Goal: Task Accomplishment & Management: Complete application form

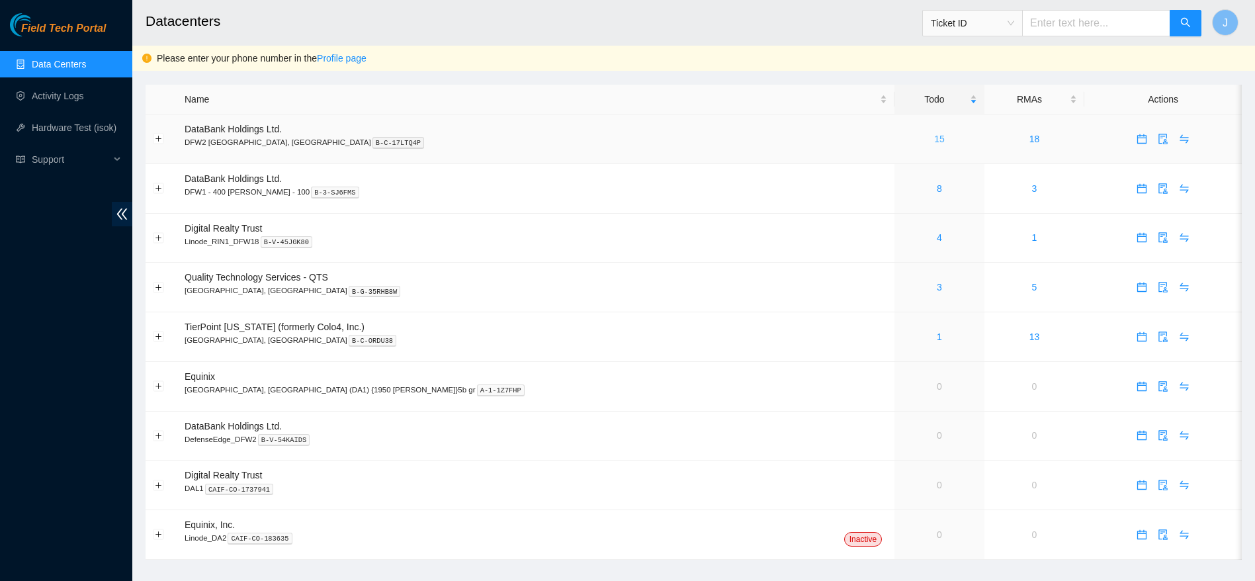
click at [934, 140] on link "15" at bounding box center [939, 139] width 11 height 11
click at [1153, 145] on button "button" at bounding box center [1163, 138] width 21 height 21
click at [1138, 137] on icon "calendar" at bounding box center [1142, 136] width 8 height 1
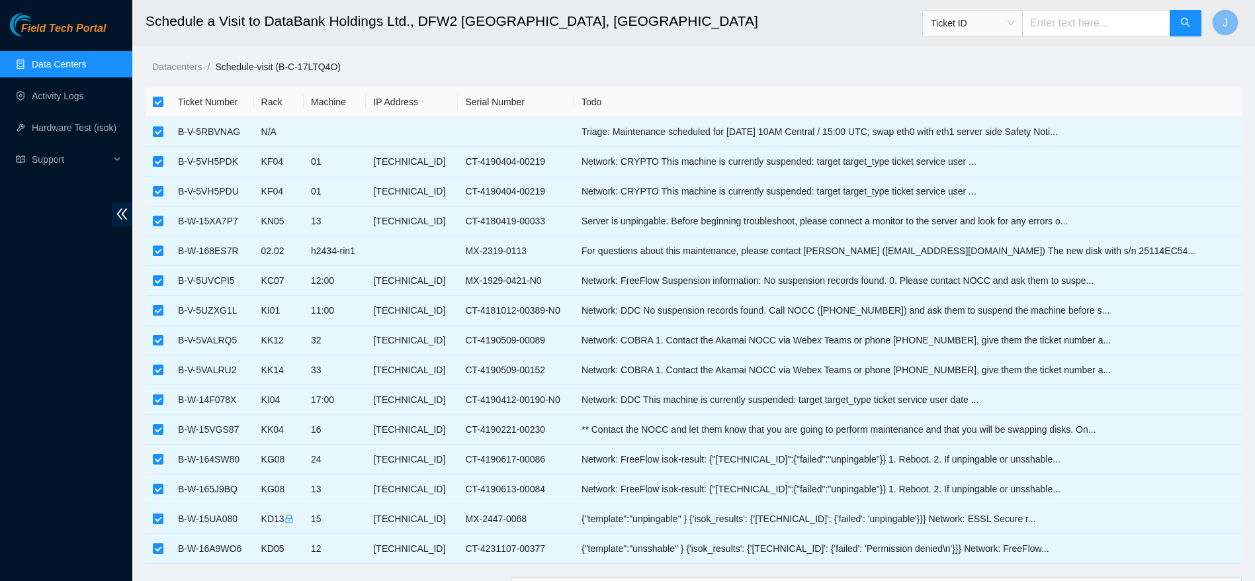
click at [170, 105] on th at bounding box center [158, 102] width 25 height 30
click at [161, 105] on input "checkbox" at bounding box center [158, 102] width 11 height 11
checkbox input "false"
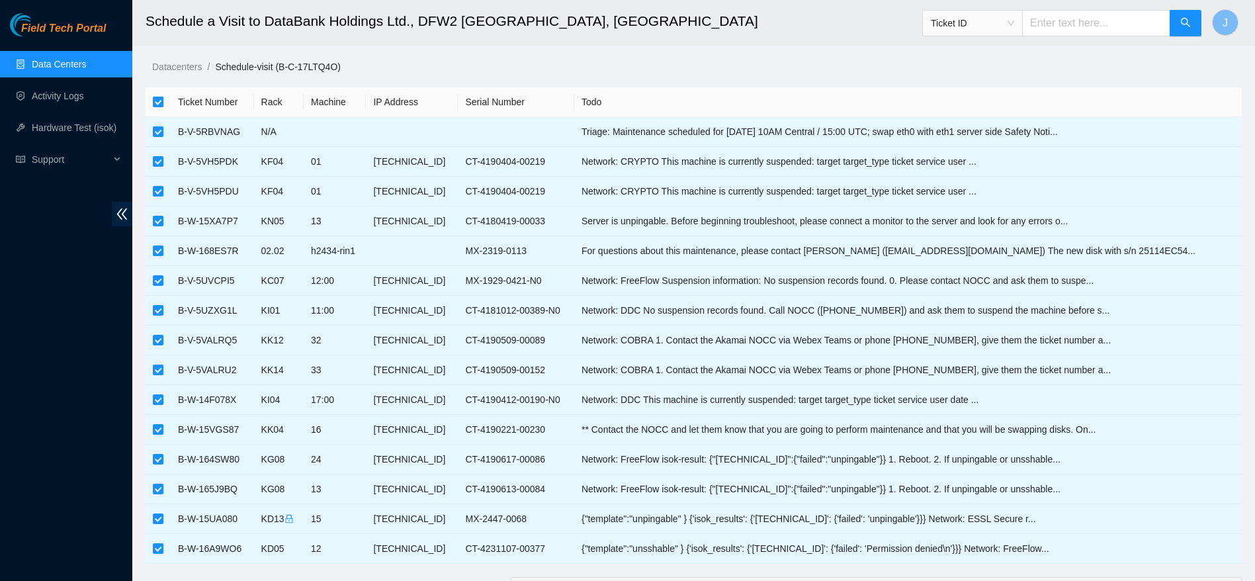
checkbox input "false"
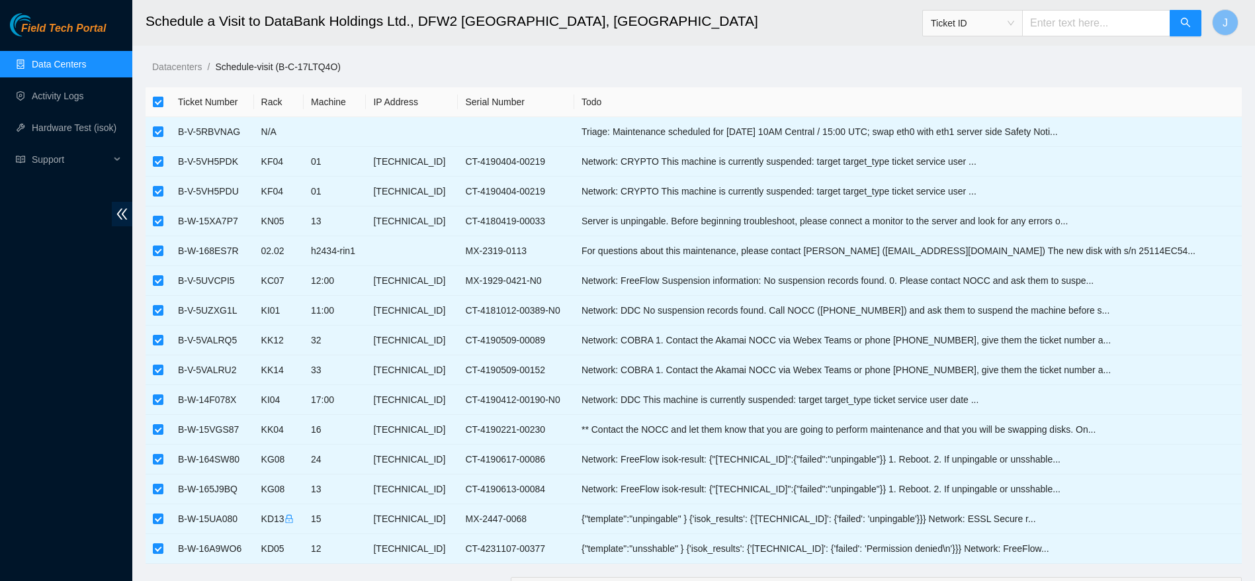
checkbox input "false"
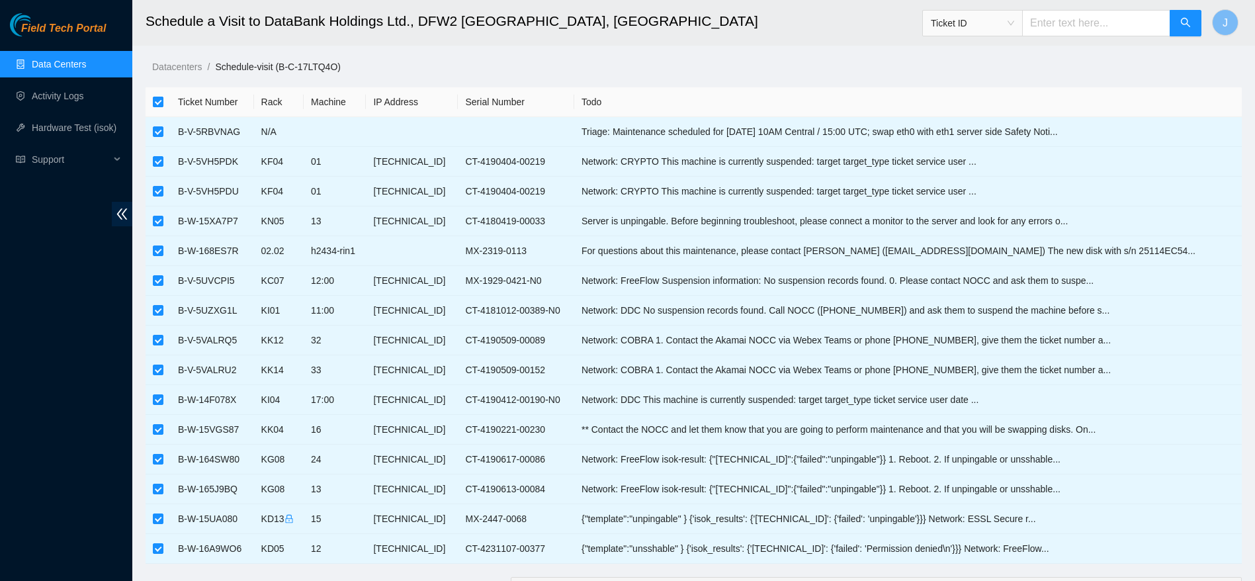
checkbox input "false"
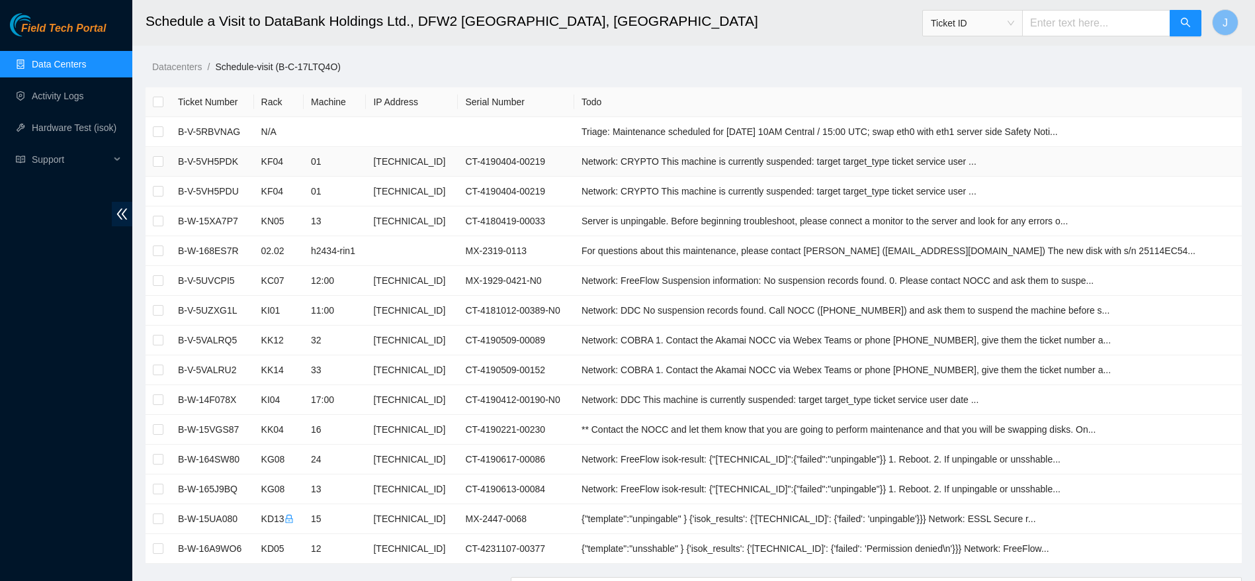
click at [163, 158] on td at bounding box center [158, 162] width 25 height 30
click at [159, 167] on label at bounding box center [158, 161] width 11 height 15
click at [159, 167] on input "checkbox" at bounding box center [158, 161] width 11 height 11
checkbox input "true"
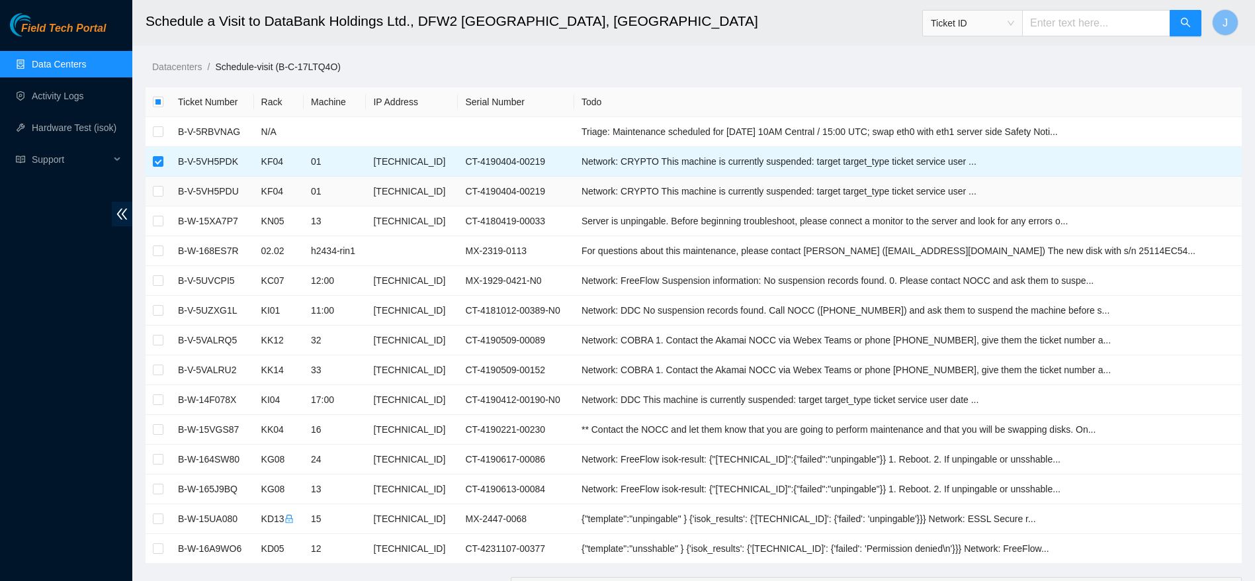
click at [163, 193] on td at bounding box center [158, 192] width 25 height 30
click at [159, 195] on input "checkbox" at bounding box center [158, 191] width 11 height 11
checkbox input "true"
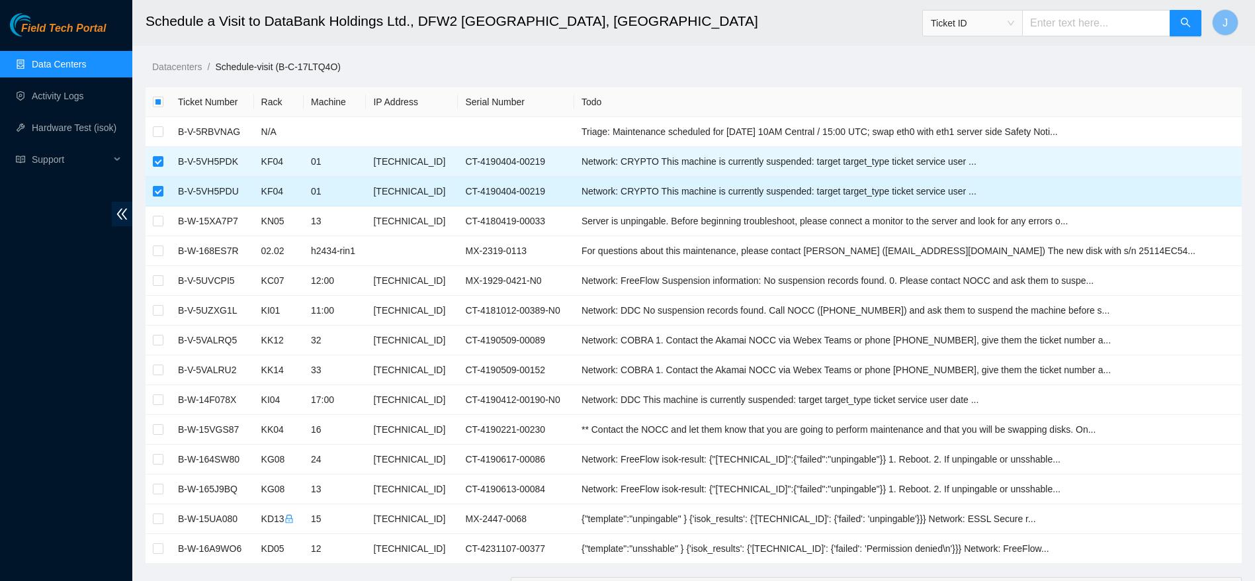
scroll to position [424, 0]
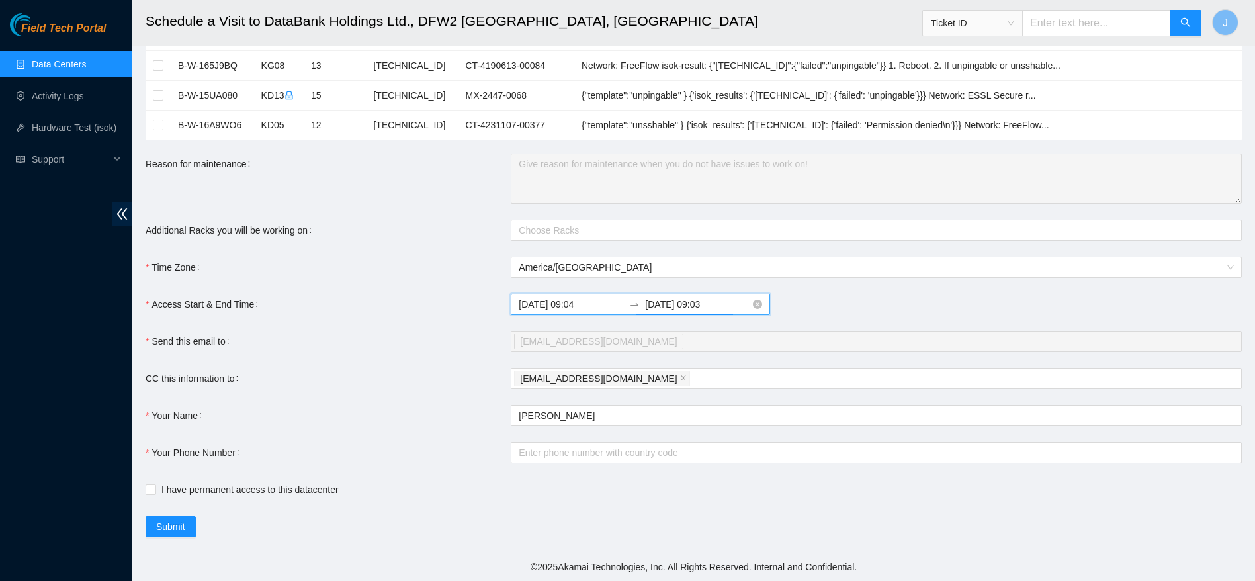
click at [653, 299] on input "2025-09-17 09:03" at bounding box center [697, 304] width 105 height 15
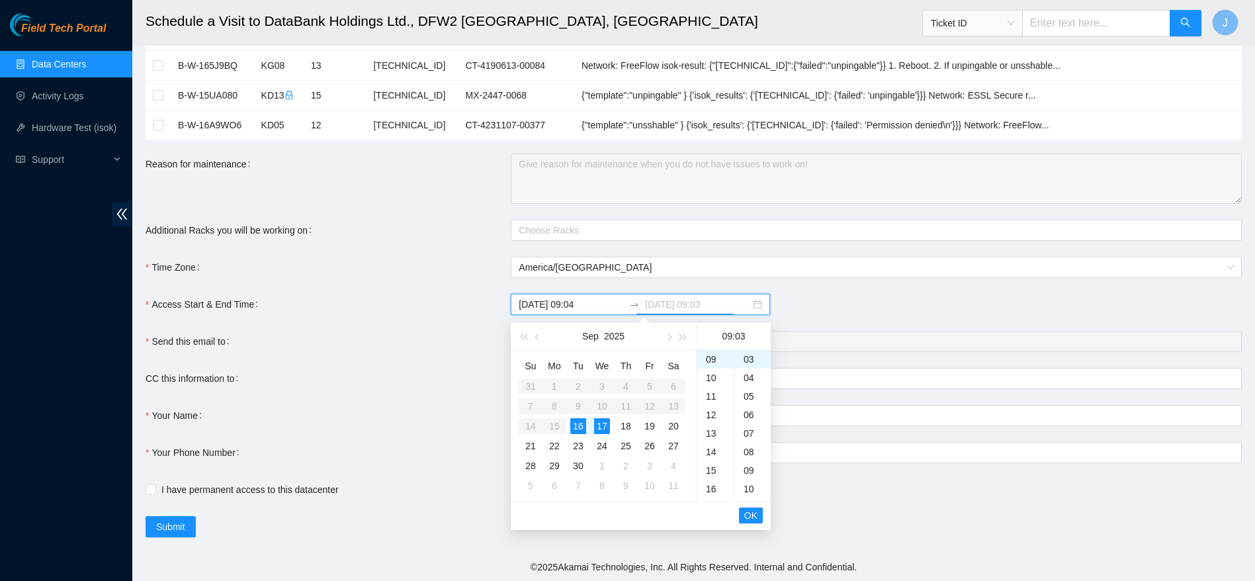
click at [575, 419] on div "16" at bounding box center [578, 426] width 16 height 16
click at [715, 382] on div "23" at bounding box center [715, 389] width 37 height 19
type input "2025-09-16 23:03"
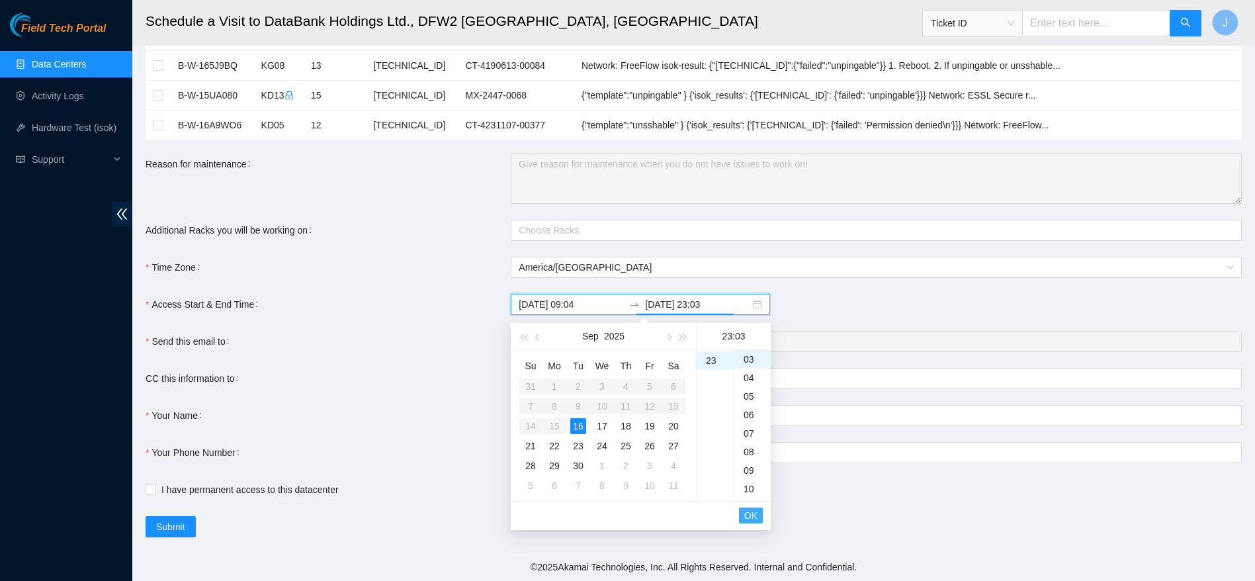
click at [754, 520] on span "OK" at bounding box center [751, 515] width 13 height 15
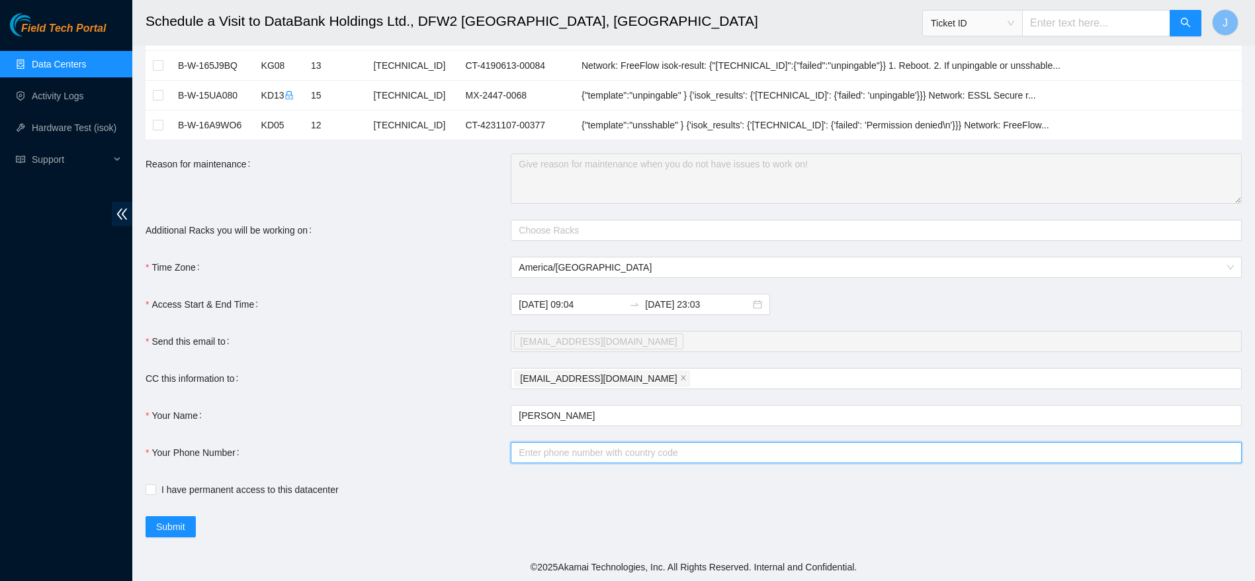
click at [576, 446] on input "Your Phone Number" at bounding box center [876, 452] width 731 height 21
type input "+14692359520"
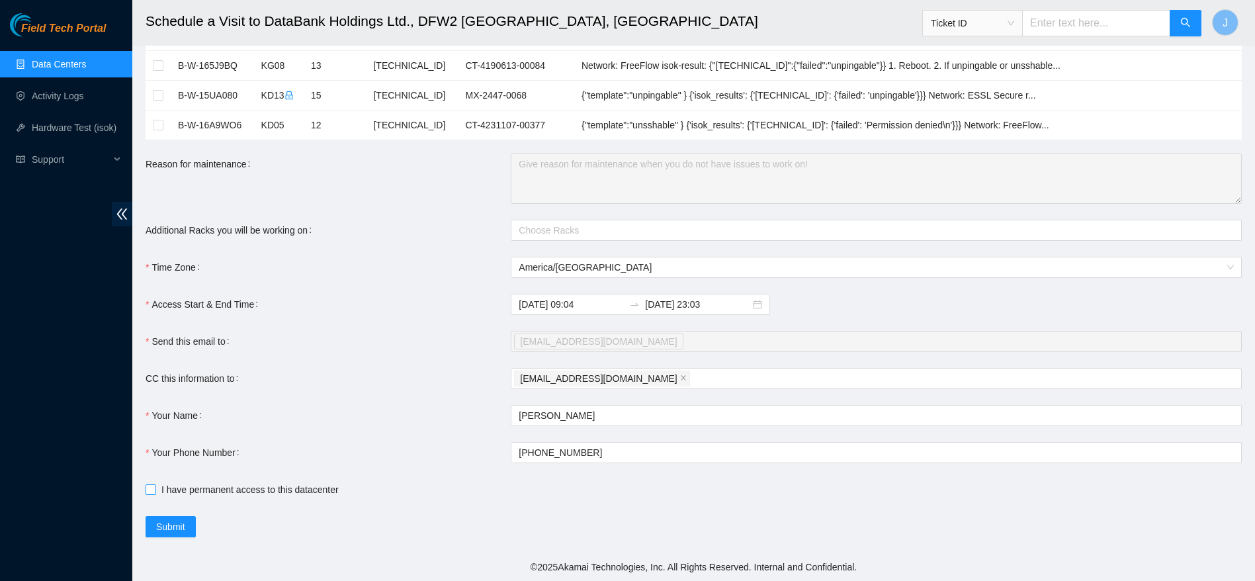
click at [173, 491] on span "I have permanent access to this datacenter" at bounding box center [250, 489] width 188 height 15
click at [155, 491] on input "I have permanent access to this datacenter" at bounding box center [150, 488] width 9 height 9
checkbox input "true"
click at [180, 529] on span "Submit" at bounding box center [170, 527] width 29 height 15
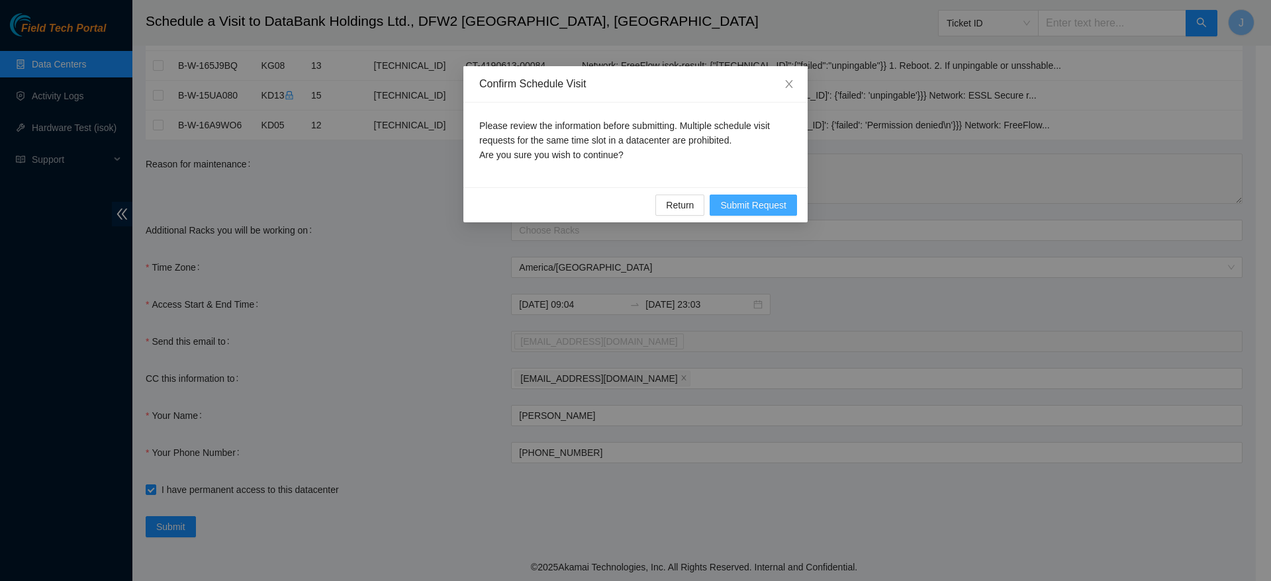
click at [722, 208] on span "Submit Request" at bounding box center [753, 205] width 66 height 15
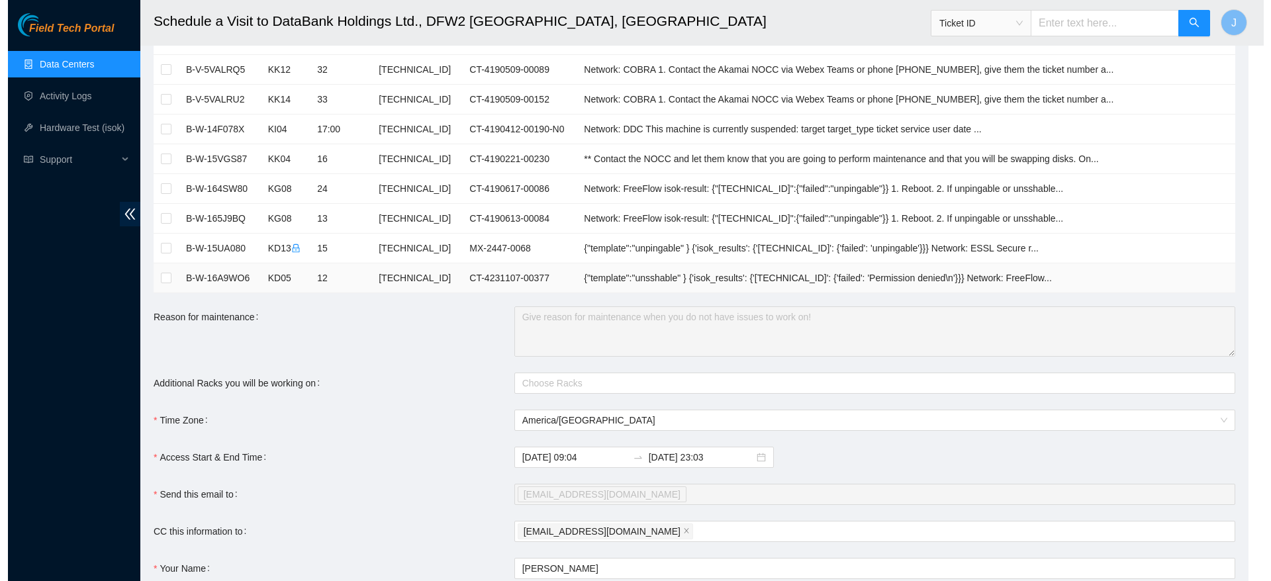
scroll to position [244, 0]
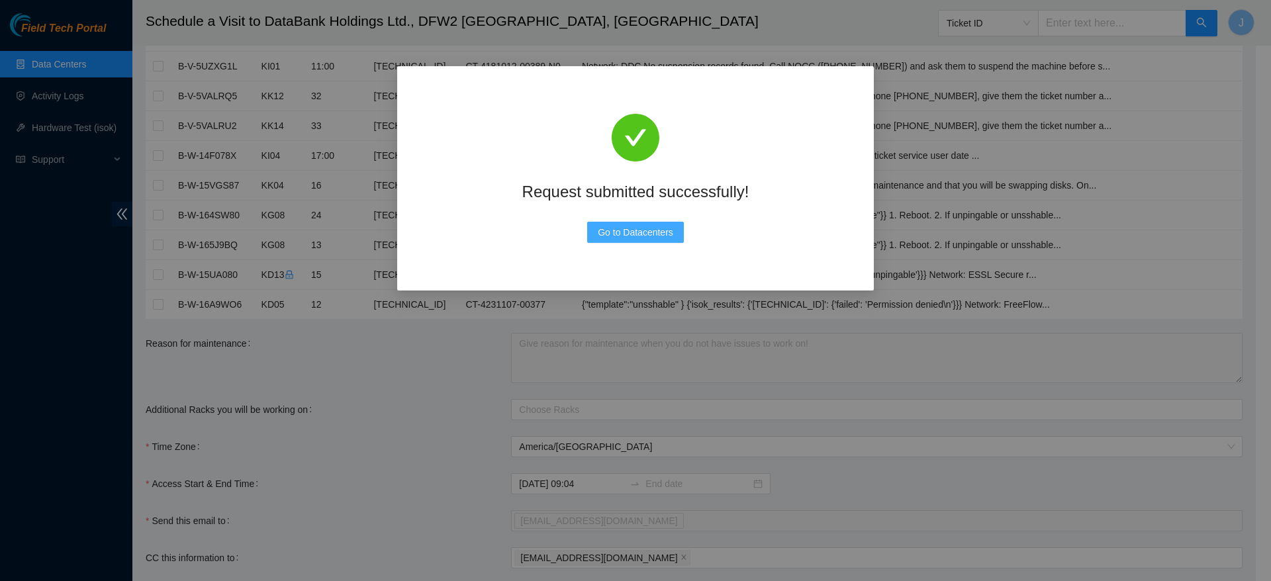
click at [623, 237] on span "Go to Datacenters" at bounding box center [635, 232] width 75 height 15
